Goal: Task Accomplishment & Management: Manage account settings

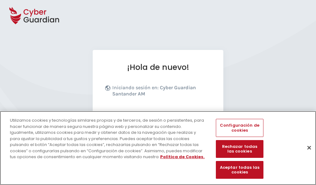
scroll to position [76, 0]
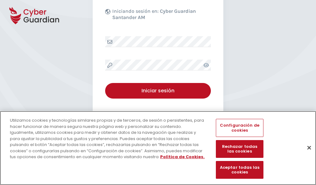
click at [307, 154] on button "Cerrar" at bounding box center [310, 147] width 14 height 14
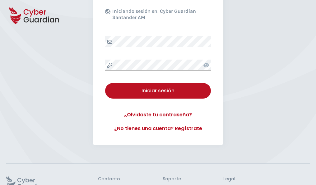
scroll to position [121, 0]
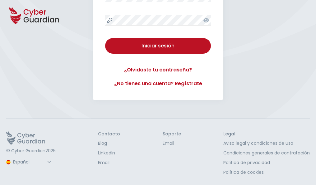
click at [105, 38] on button "Iniciar sesión" at bounding box center [158, 46] width 106 height 16
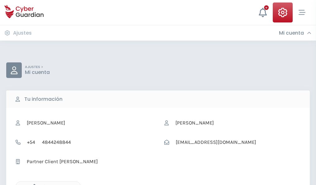
click at [33, 184] on icon "button" at bounding box center [32, 186] width 5 height 5
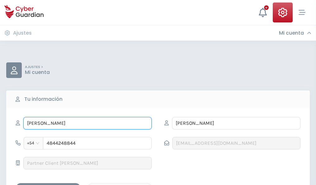
click at [88, 123] on input "ALEXANDRA" at bounding box center [87, 123] width 129 height 12
type input "A"
type input "Hernán"
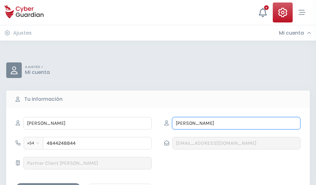
click at [236, 123] on input "VALBUENA" at bounding box center [236, 123] width 129 height 12
type input "V"
type input "Roldan"
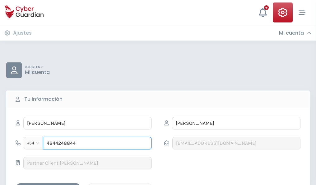
click at [97, 143] on input "4844248844" at bounding box center [97, 143] width 109 height 12
type input "4"
type input "4800287448"
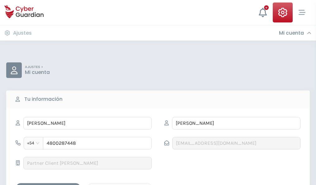
click at [48, 184] on div "Guardar cambios" at bounding box center [48, 188] width 56 height 8
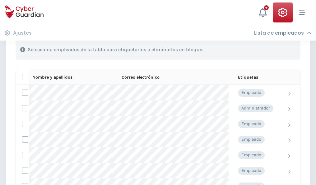
scroll to position [267, 0]
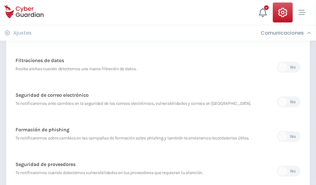
scroll to position [328, 0]
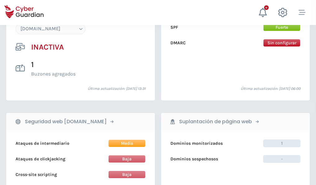
scroll to position [586, 0]
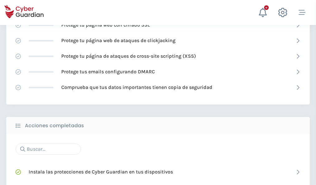
scroll to position [415, 0]
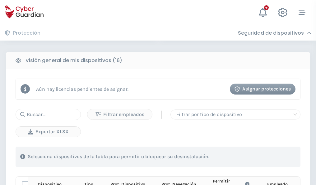
scroll to position [550, 0]
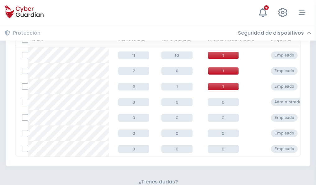
scroll to position [273, 0]
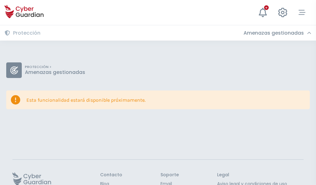
scroll to position [40, 0]
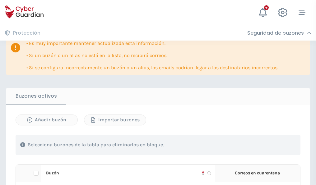
scroll to position [366, 0]
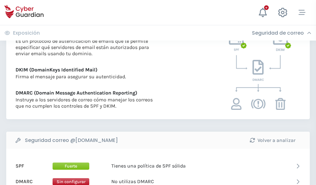
scroll to position [336, 0]
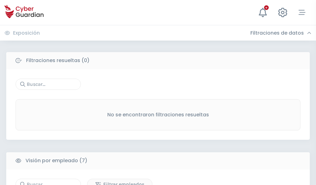
scroll to position [515, 0]
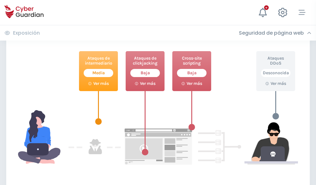
scroll to position [339, 0]
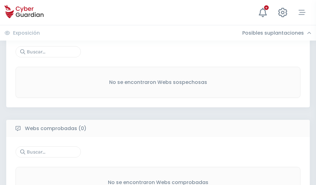
scroll to position [326, 0]
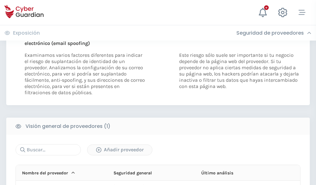
scroll to position [324, 0]
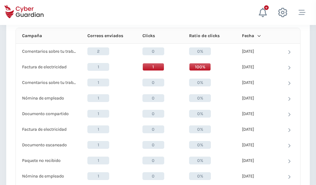
scroll to position [558, 0]
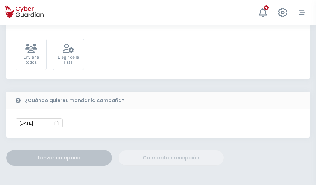
scroll to position [228, 0]
